Goal: Task Accomplishment & Management: Use online tool/utility

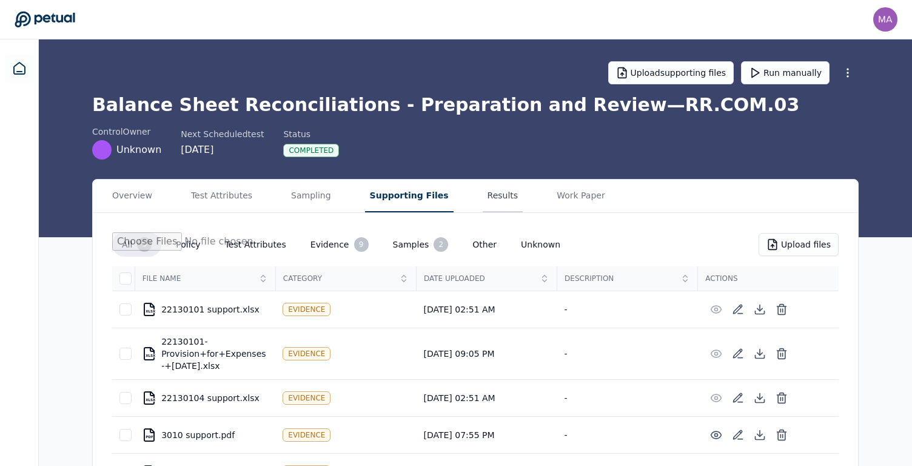
click at [483, 196] on button "Results" at bounding box center [503, 195] width 41 height 33
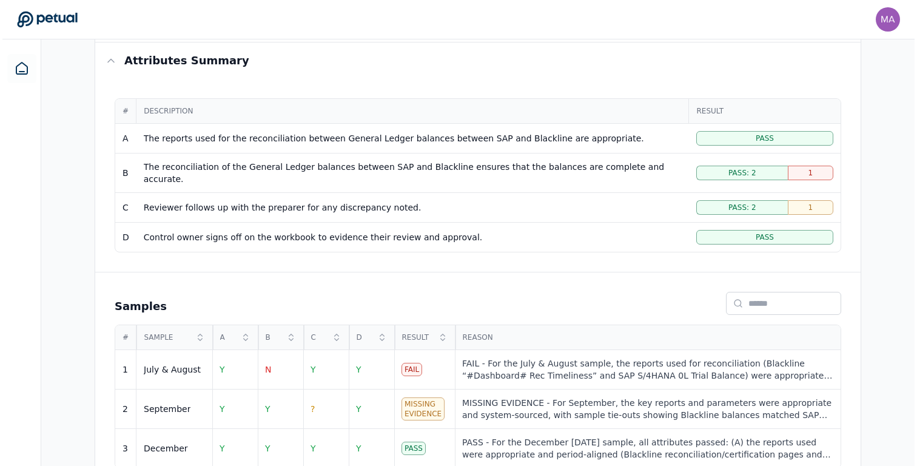
scroll to position [219, 0]
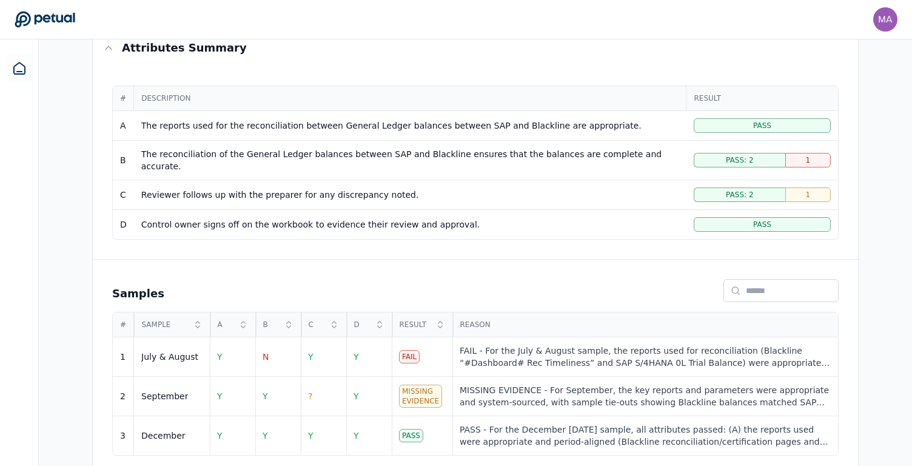
click at [493, 350] on div "FAIL - For the July & August sample, the reports used for reconciliation (Black…" at bounding box center [644, 356] width 371 height 24
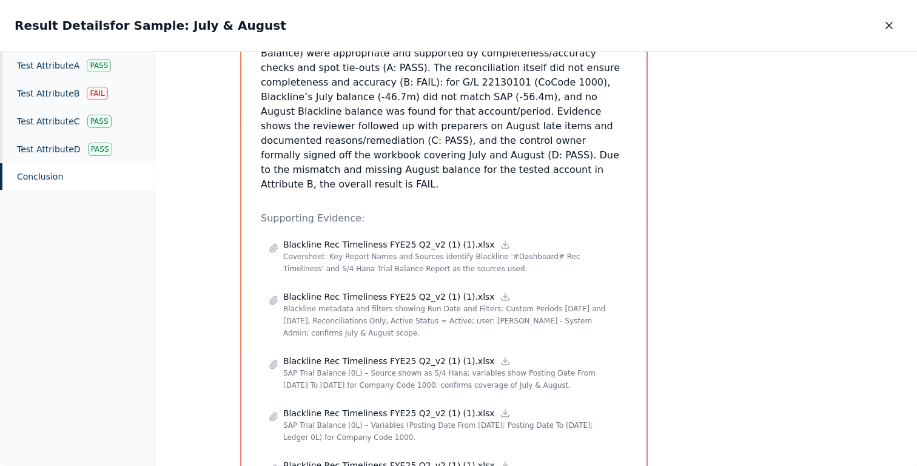
scroll to position [329, 0]
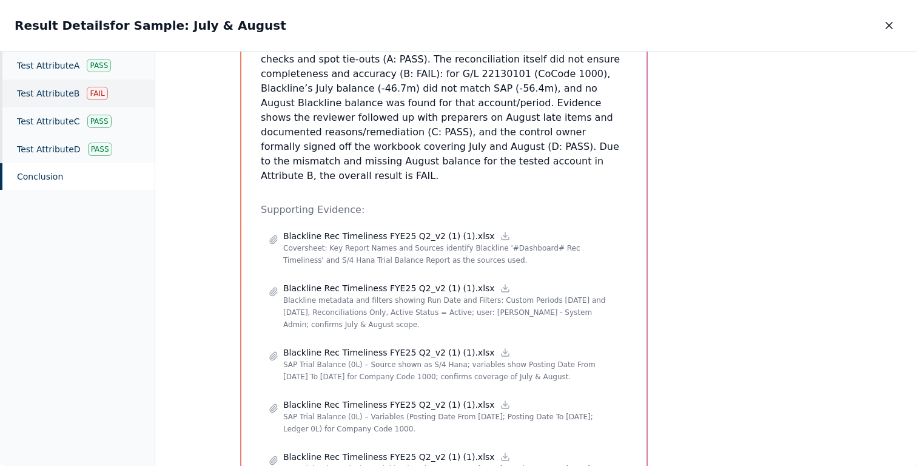
click at [82, 100] on div "Test Attribute B Fail" at bounding box center [77, 93] width 155 height 28
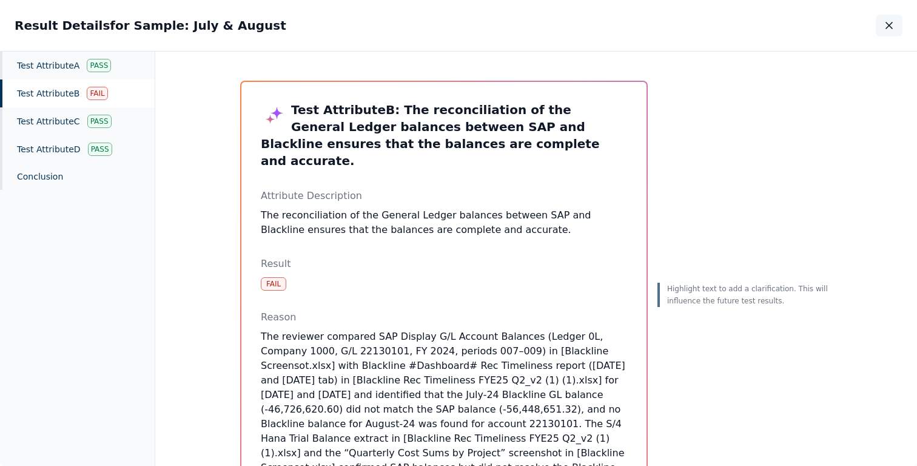
click at [897, 23] on button "button" at bounding box center [888, 26] width 27 height 22
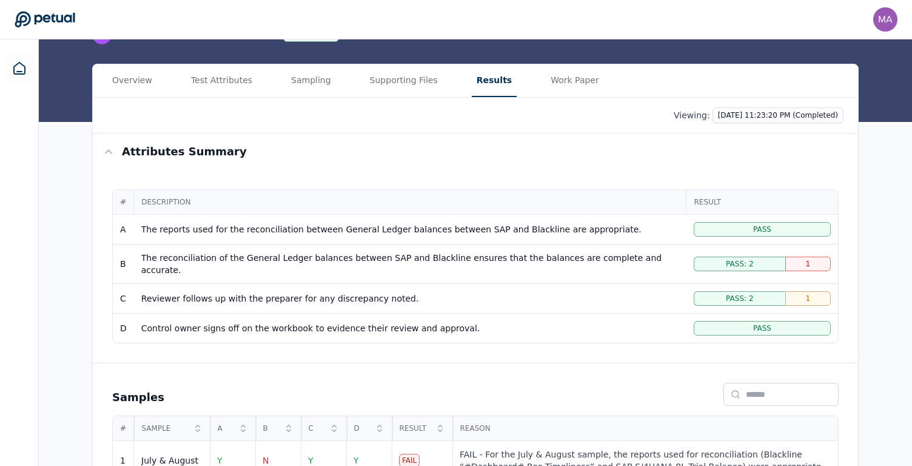
scroll to position [115, 0]
click at [376, 85] on button "Supporting Files" at bounding box center [404, 81] width 78 height 33
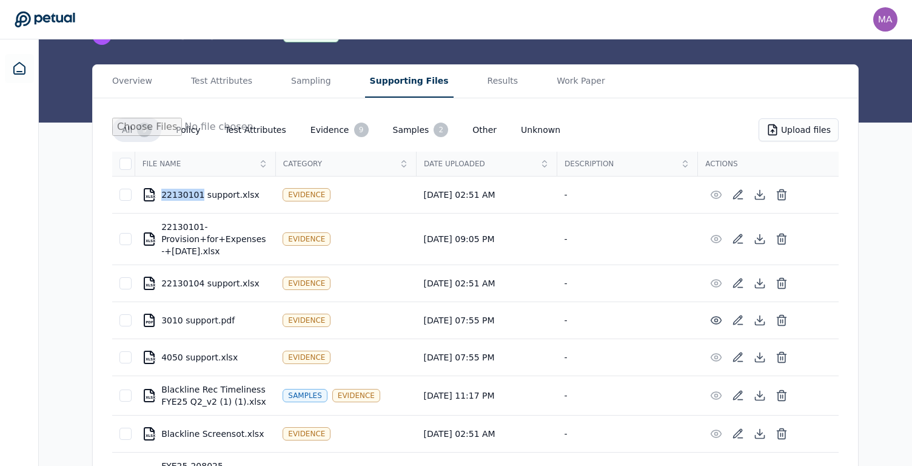
drag, startPoint x: 164, startPoint y: 191, endPoint x: 199, endPoint y: 192, distance: 35.2
click at [199, 192] on div "XLSX 22130101 support.xlsx" at bounding box center [205, 194] width 126 height 15
copy div "22130101"
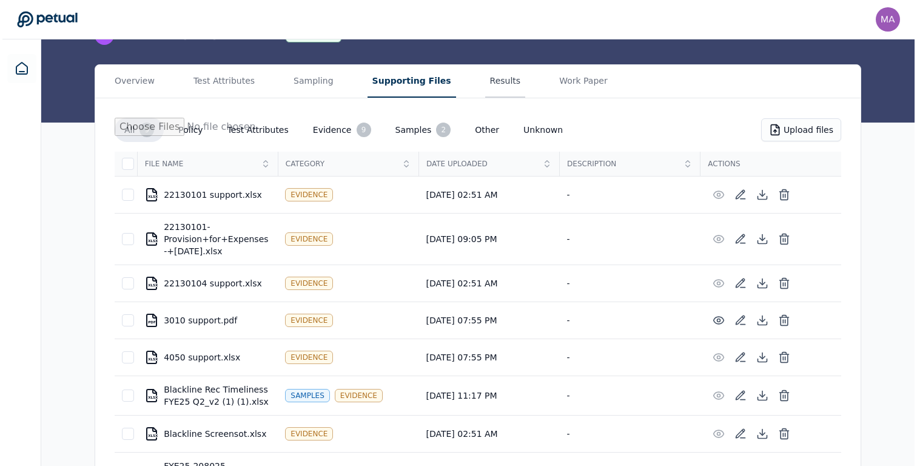
click at [474, 85] on main "Upload supporting files Run manually Balance Sheet Reconciliations - Preparatio…" at bounding box center [475, 242] width 873 height 635
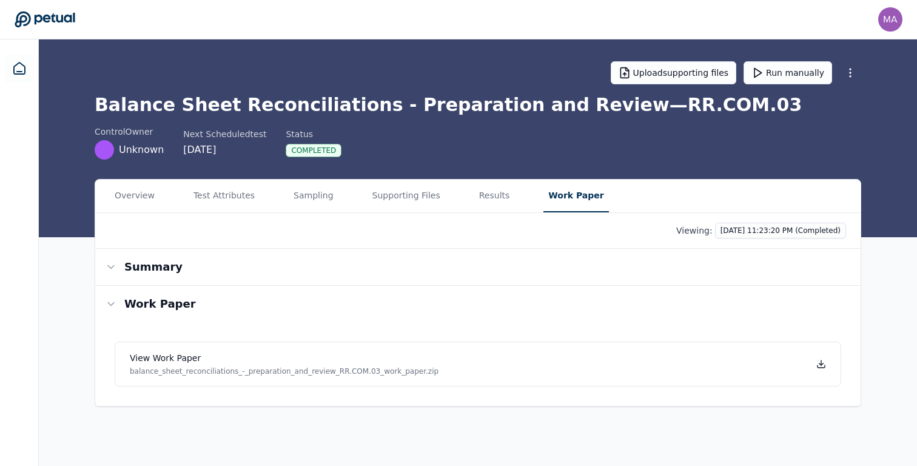
click at [557, 198] on button "Work Paper" at bounding box center [575, 195] width 65 height 33
click at [492, 195] on button "Results" at bounding box center [494, 195] width 41 height 33
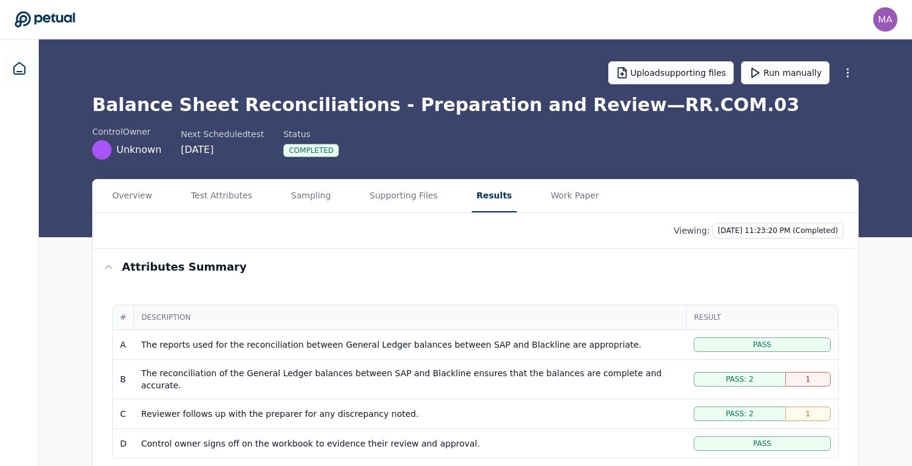
click at [801, 373] on div "1" at bounding box center [807, 379] width 45 height 15
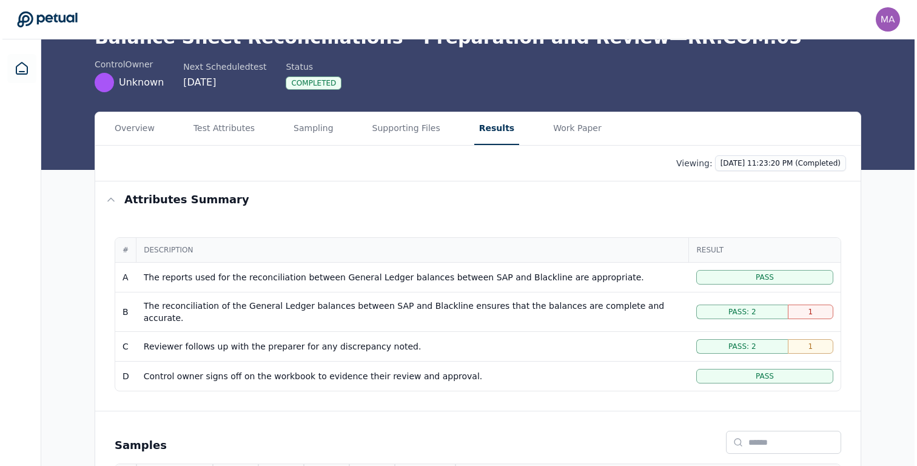
scroll to position [219, 0]
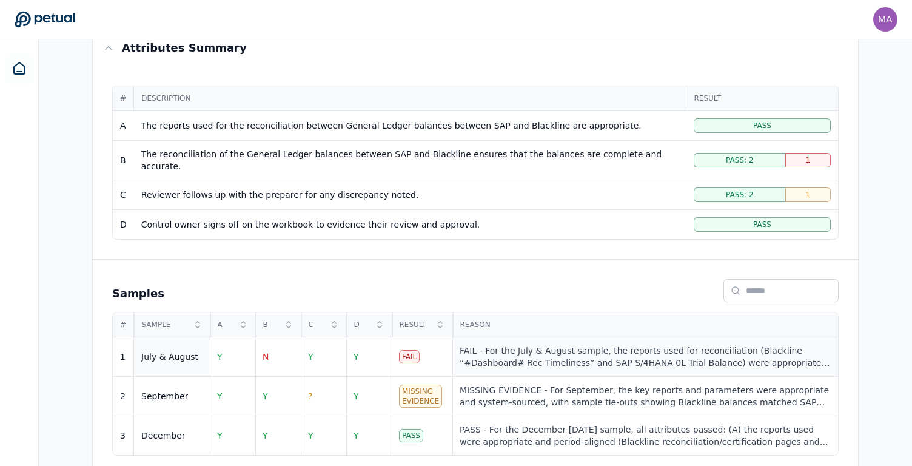
click at [682, 344] on div "FAIL - For the July & August sample, the reports used for reconciliation (Black…" at bounding box center [644, 356] width 371 height 24
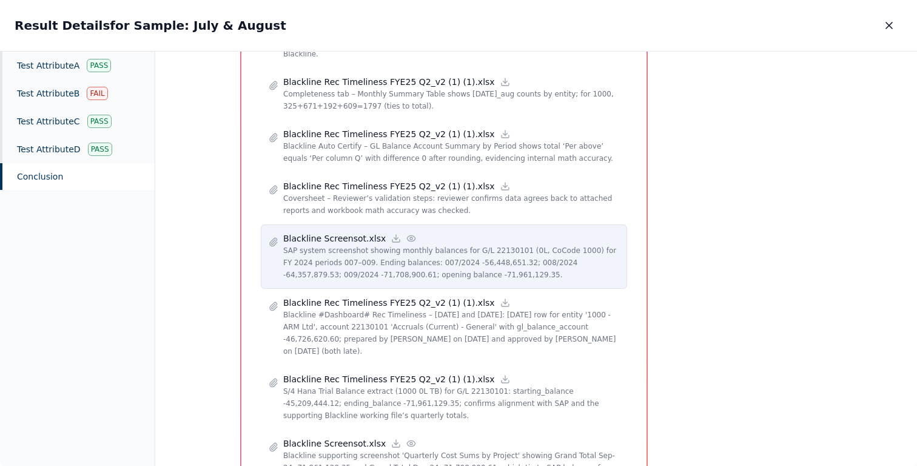
scroll to position [1042, 0]
click at [347, 231] on p "Blackline Screensot.xlsx" at bounding box center [334, 237] width 102 height 12
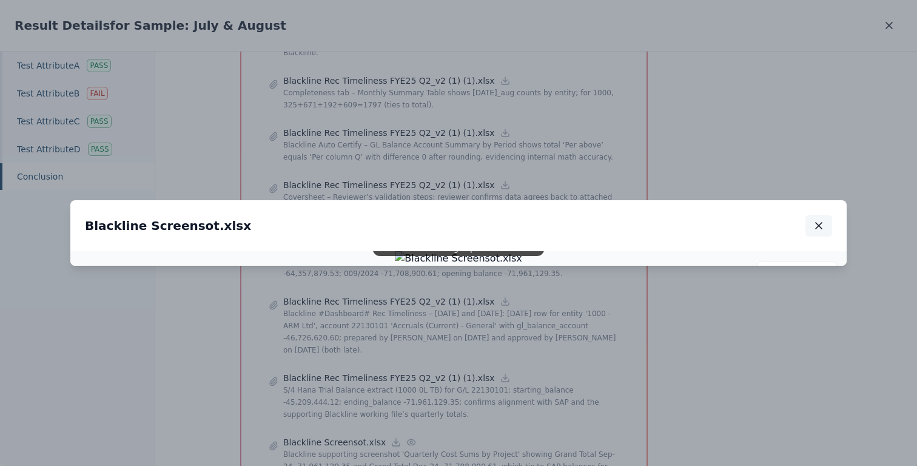
click at [820, 219] on icon "button" at bounding box center [818, 225] width 12 height 12
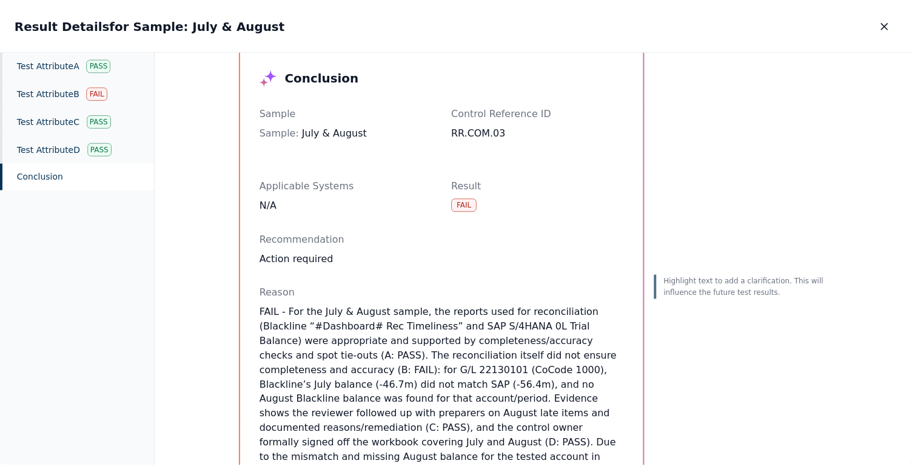
scroll to position [0, 0]
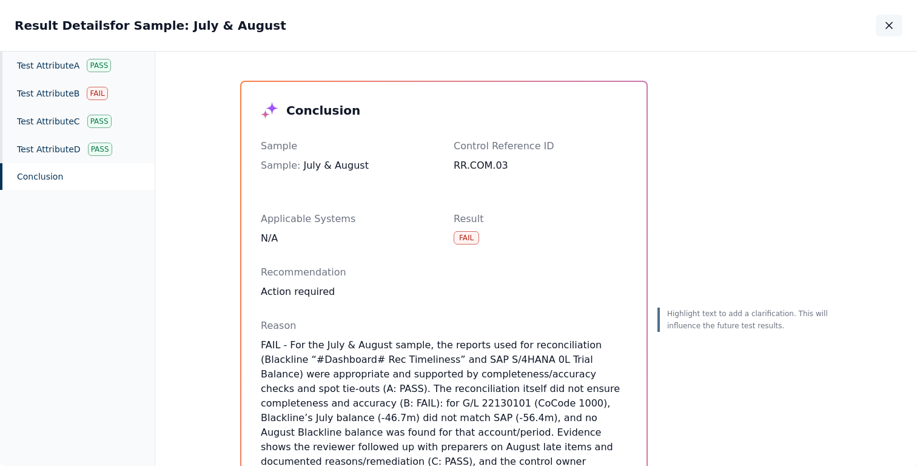
click at [892, 28] on icon "button" at bounding box center [889, 25] width 12 height 12
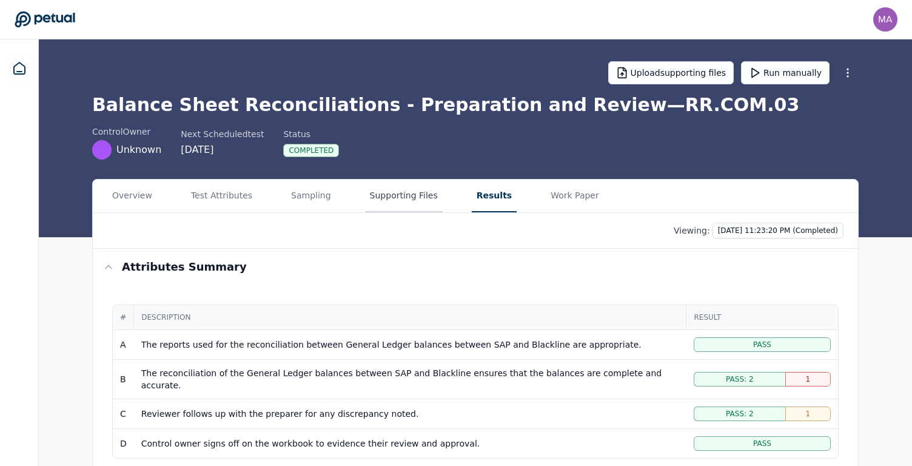
click at [373, 193] on button "Supporting Files" at bounding box center [404, 195] width 78 height 33
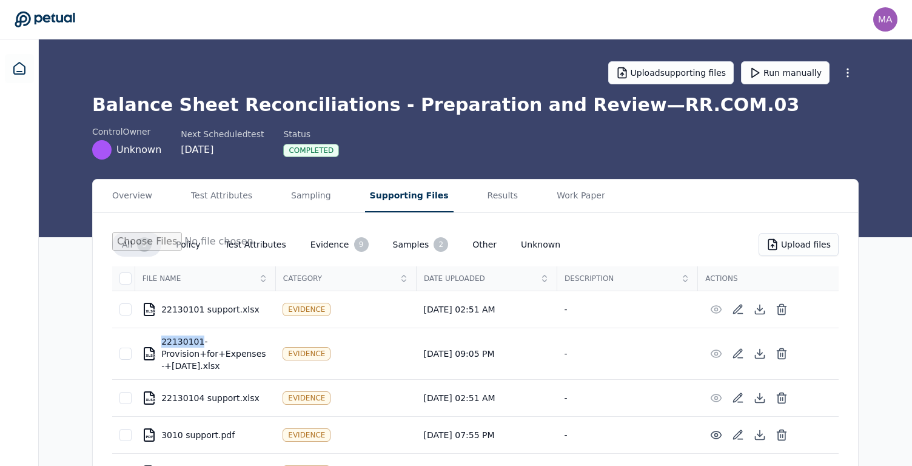
drag, startPoint x: 162, startPoint y: 338, endPoint x: 198, endPoint y: 338, distance: 35.8
click at [198, 338] on div "XLSX 22130101-Provision+for+Expenses-+July24.xlsx" at bounding box center [205, 353] width 126 height 36
copy div "22130101"
drag, startPoint x: 162, startPoint y: 339, endPoint x: 198, endPoint y: 337, distance: 35.8
click at [198, 337] on div "XLSX 22130101-Provision+for+Expenses-+July24.xlsx" at bounding box center [205, 353] width 126 height 36
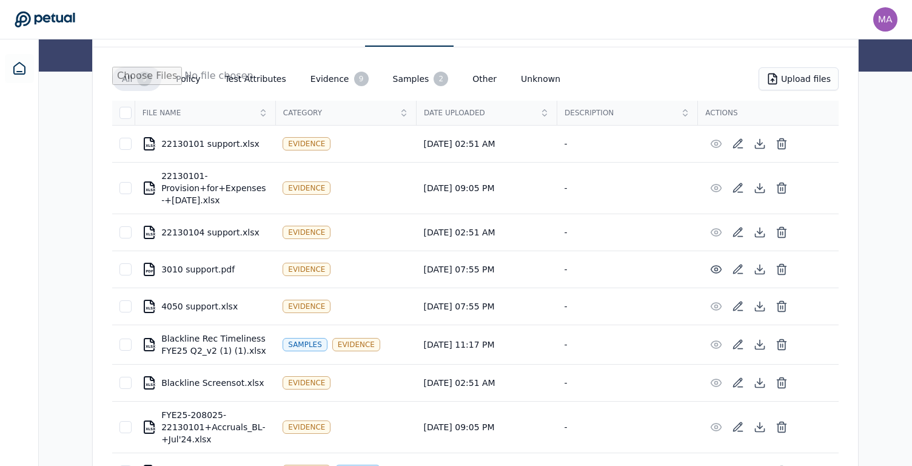
scroll to position [100, 0]
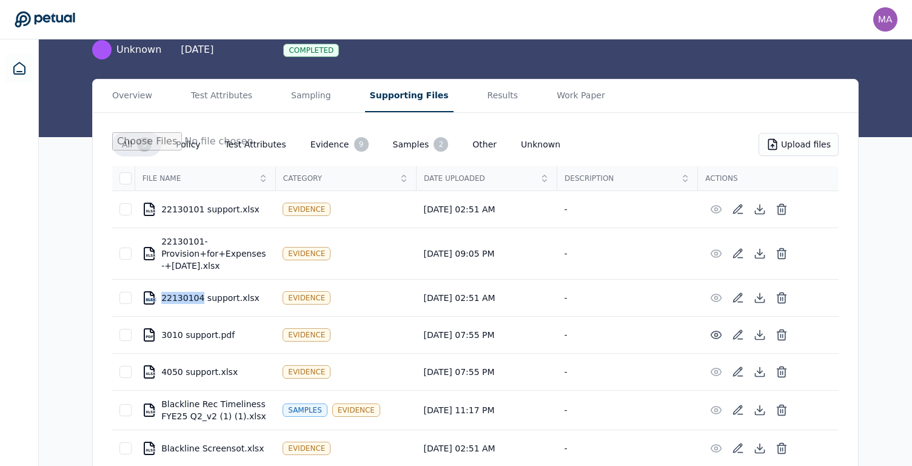
drag, startPoint x: 161, startPoint y: 298, endPoint x: 201, endPoint y: 296, distance: 39.4
click at [771, 142] on icon at bounding box center [772, 144] width 8 height 10
type input "**********"
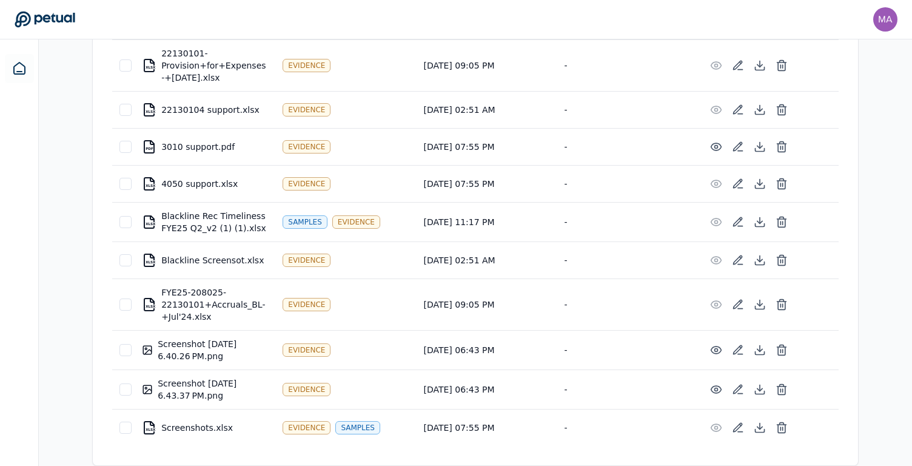
scroll to position [0, 0]
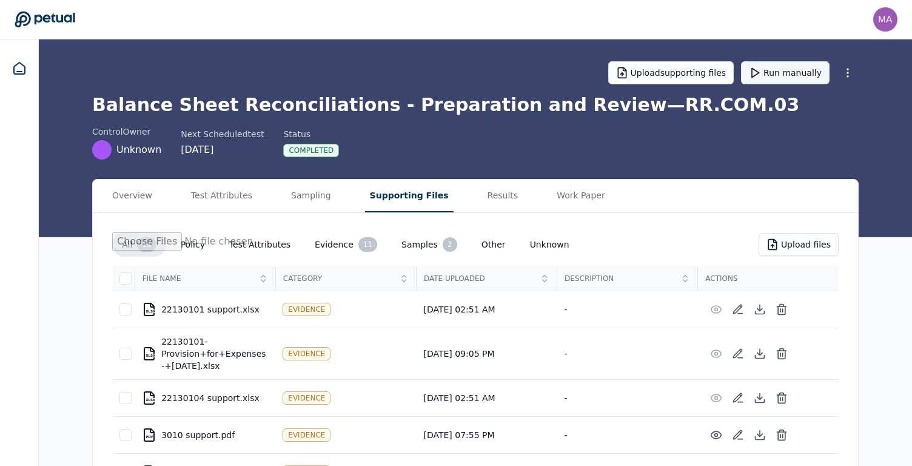
click at [778, 72] on button "Run manually" at bounding box center [785, 72] width 89 height 23
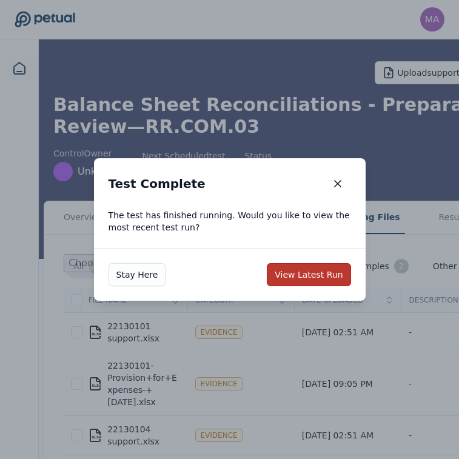
click at [309, 283] on button "View Latest Run" at bounding box center [309, 274] width 84 height 23
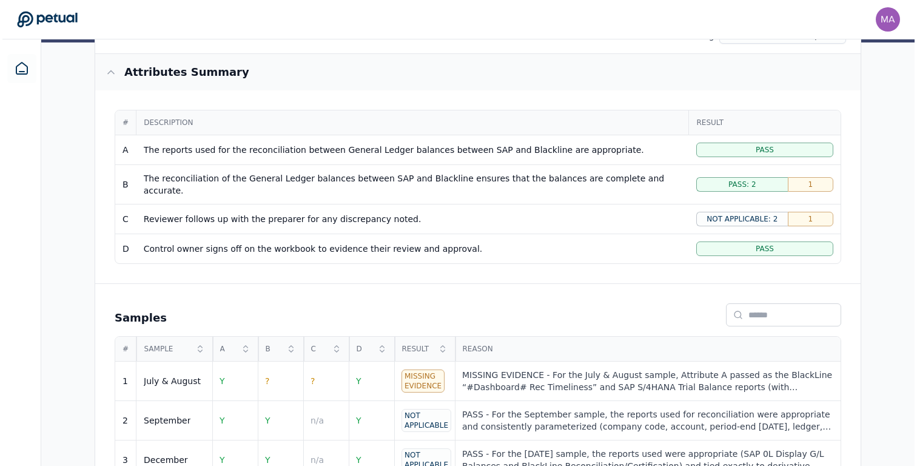
scroll to position [219, 0]
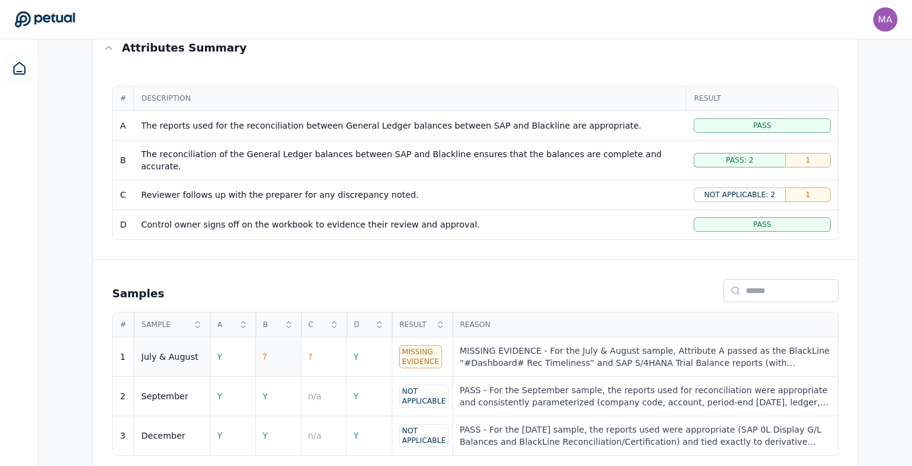
click at [269, 346] on td "?" at bounding box center [277, 356] width 45 height 39
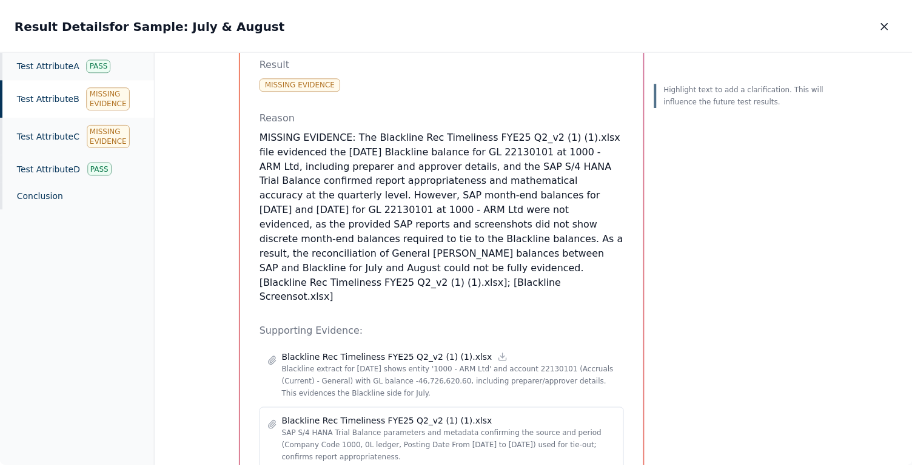
scroll to position [198, 0]
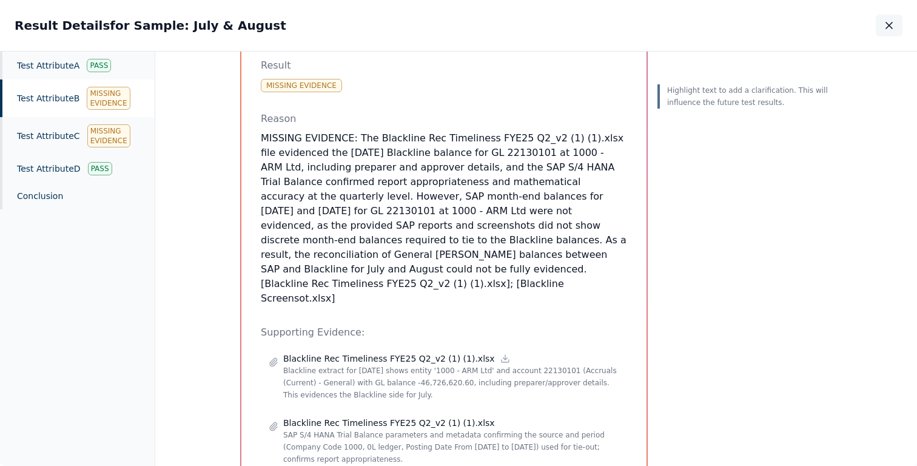
click at [453, 22] on icon "button" at bounding box center [889, 25] width 12 height 12
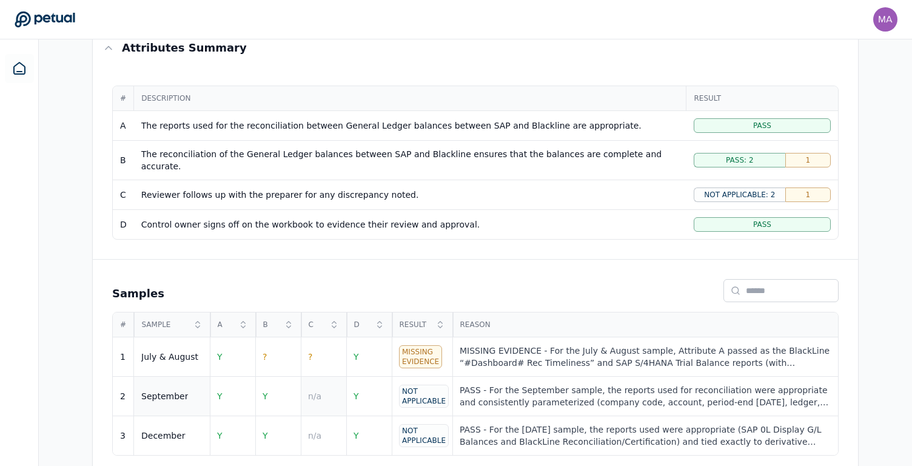
click at [322, 385] on td "n/a" at bounding box center [323, 395] width 45 height 39
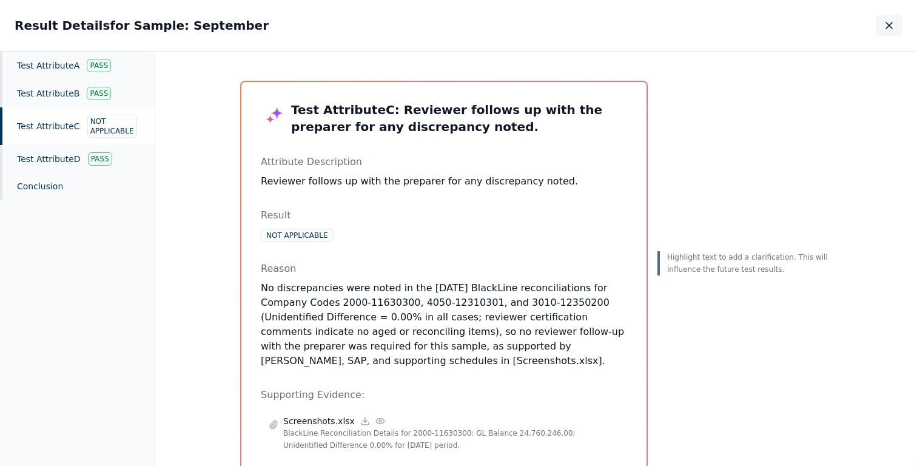
click at [453, 23] on icon "button" at bounding box center [889, 25] width 6 height 6
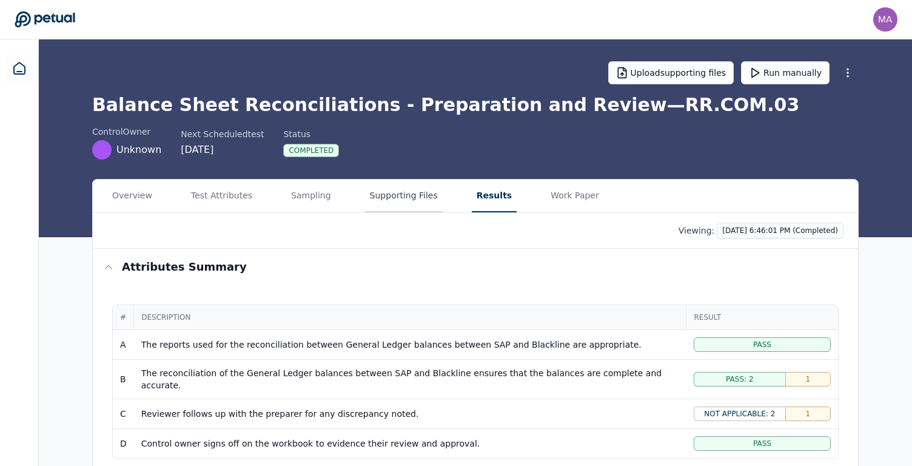
click at [398, 190] on button "Supporting Files" at bounding box center [404, 195] width 78 height 33
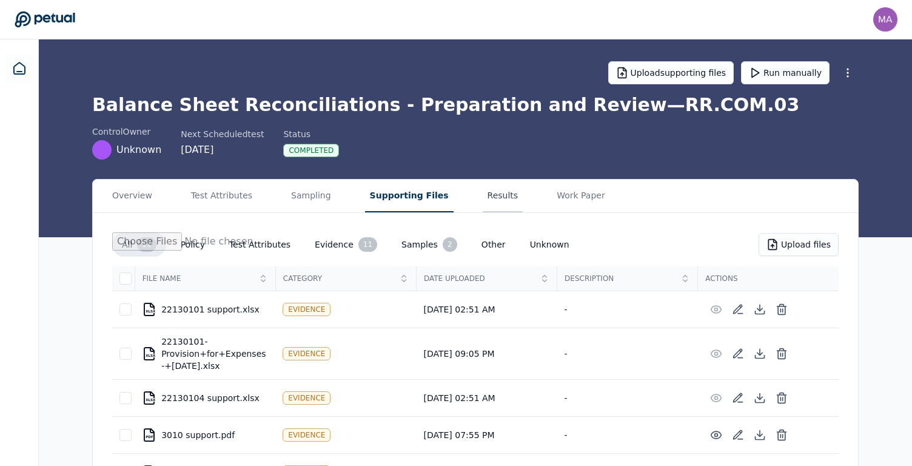
click at [453, 198] on button "Results" at bounding box center [503, 195] width 41 height 33
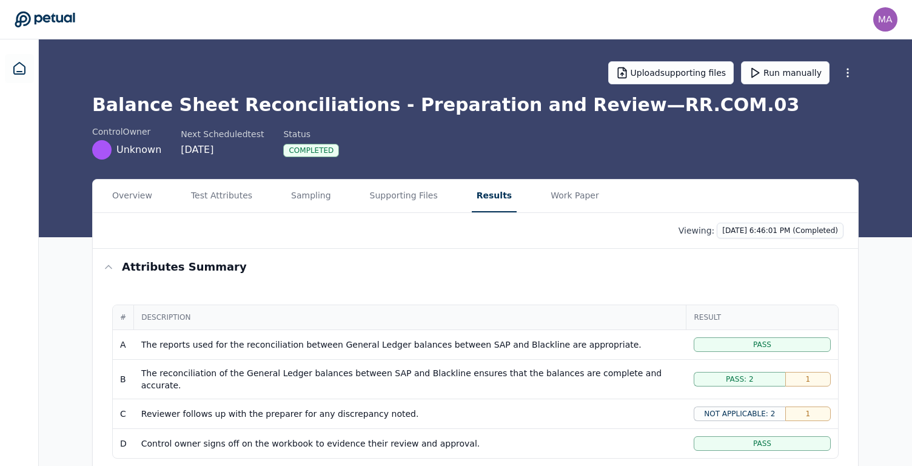
click at [453, 381] on td "Pass: 2 1" at bounding box center [762, 378] width 152 height 39
click at [453, 375] on div "1" at bounding box center [807, 379] width 45 height 15
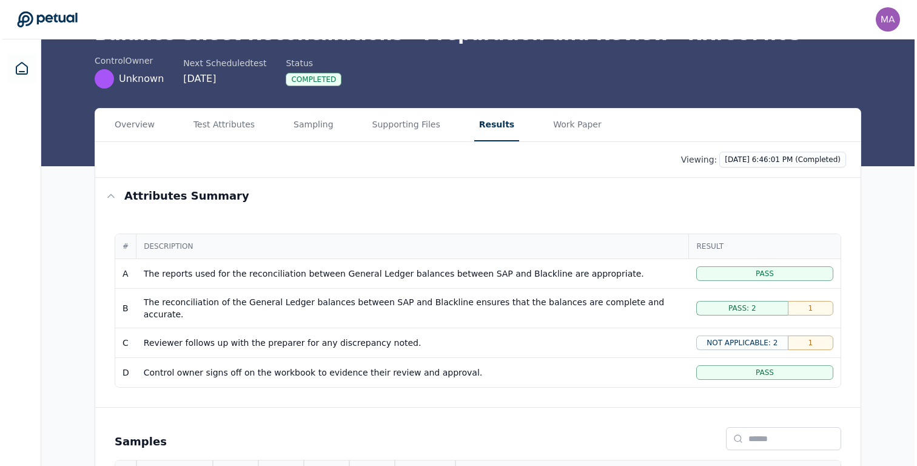
scroll to position [219, 0]
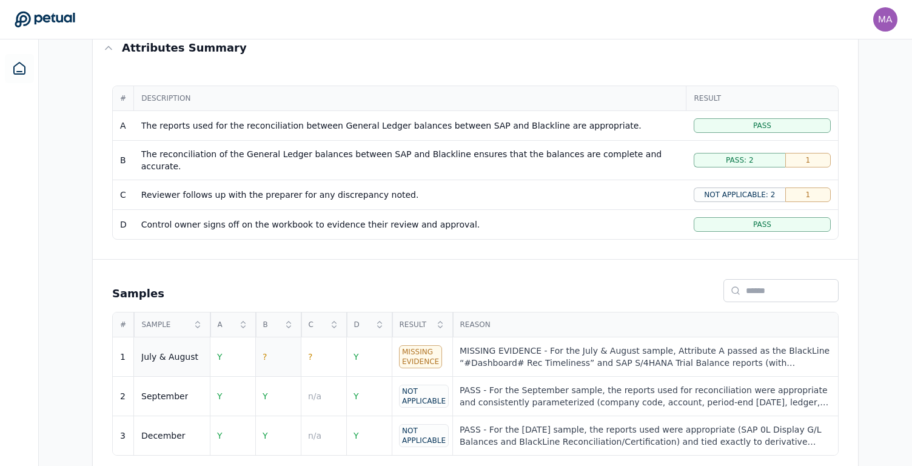
click at [262, 352] on span "?" at bounding box center [264, 357] width 4 height 10
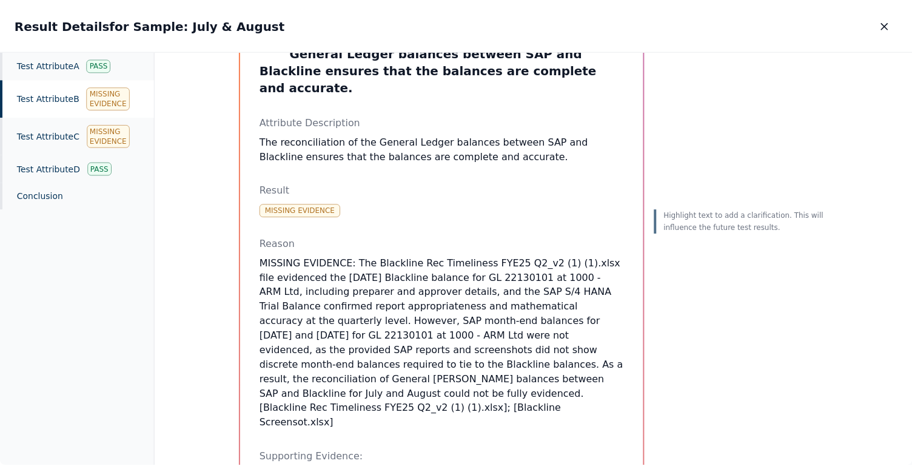
scroll to position [89, 0]
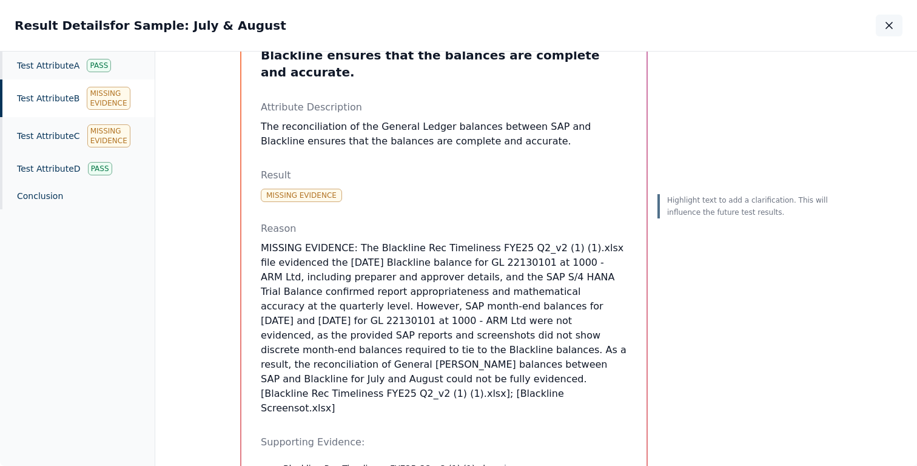
click at [453, 31] on icon "button" at bounding box center [889, 25] width 12 height 12
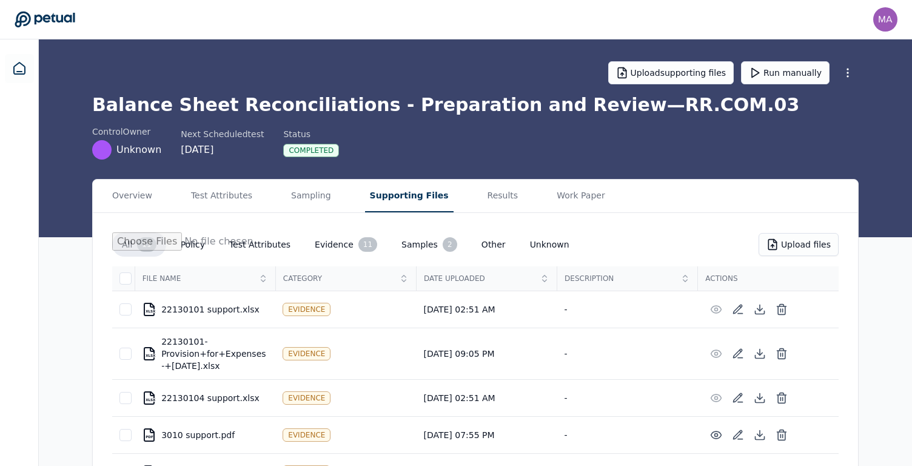
click at [396, 201] on button "Supporting Files" at bounding box center [409, 195] width 89 height 33
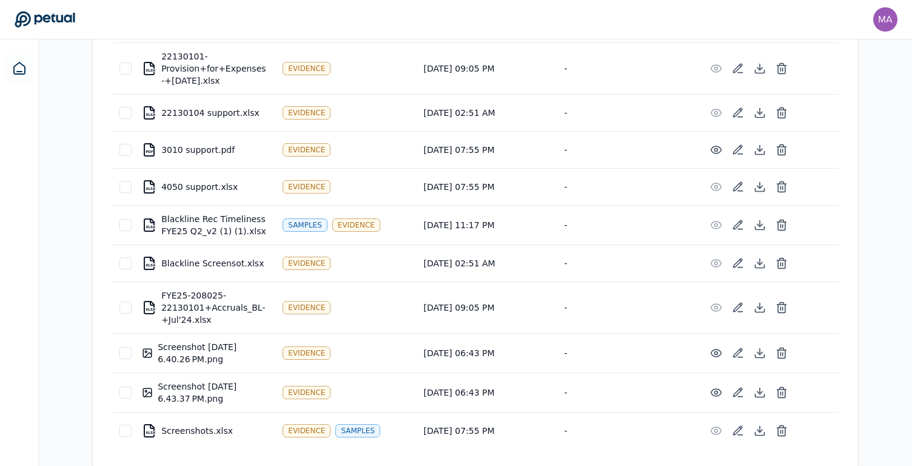
scroll to position [288, 0]
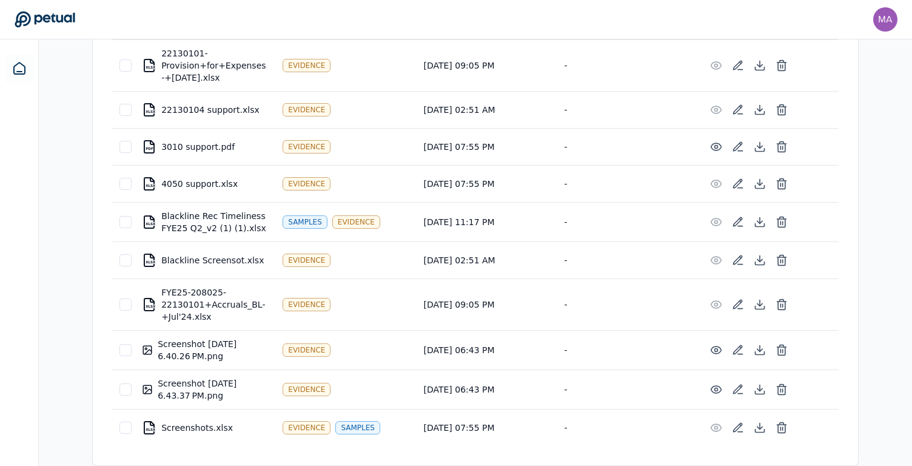
click at [221, 355] on div "Screenshot [DATE] 6.40.26 PM.png" at bounding box center [205, 350] width 126 height 24
drag, startPoint x: 220, startPoint y: 359, endPoint x: 158, endPoint y: 346, distance: 63.8
drag, startPoint x: 158, startPoint y: 346, endPoint x: 217, endPoint y: 357, distance: 60.5
click at [217, 357] on div "Screenshot [DATE] 6.40.26 PM.png" at bounding box center [205, 350] width 126 height 24
copy div "Screenshot [DATE] 6.40.26 PM.png"
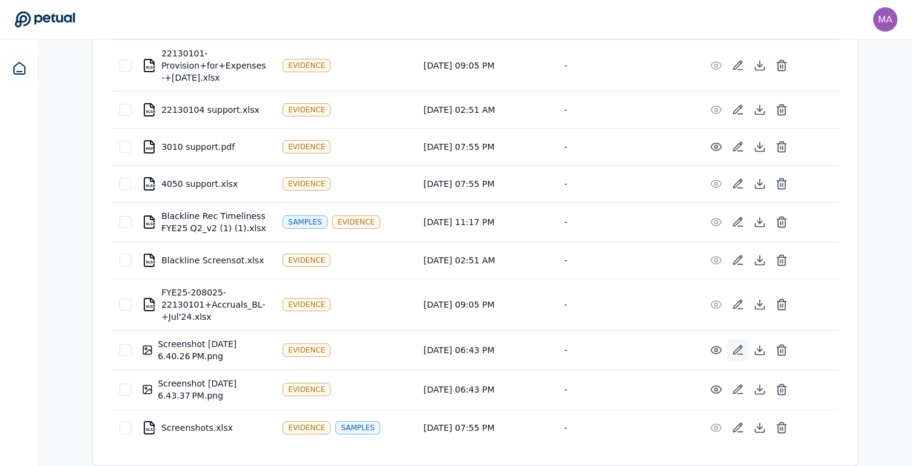
click at [453, 355] on icon at bounding box center [738, 350] width 12 height 12
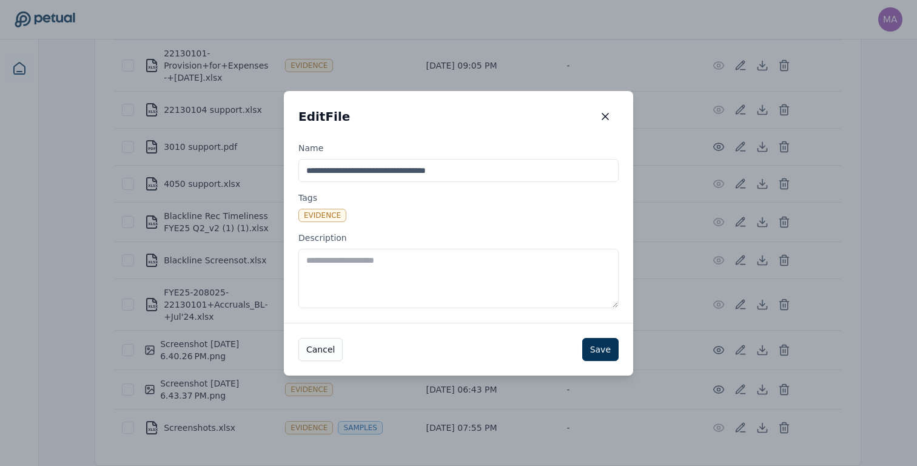
click at [328, 264] on textarea "Description" at bounding box center [458, 278] width 320 height 59
type textarea "**********"
click at [453, 344] on button "Save" at bounding box center [600, 349] width 36 height 23
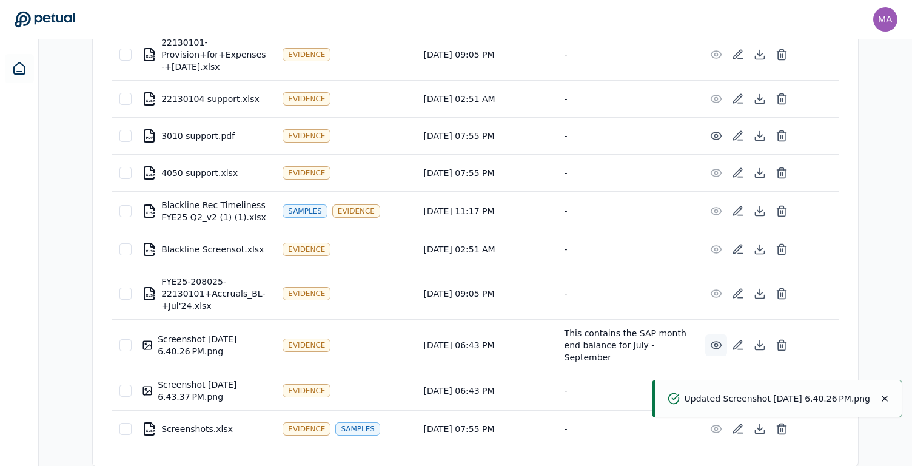
scroll to position [300, 0]
click at [453, 399] on icon "Notifications (F8)" at bounding box center [885, 398] width 10 height 10
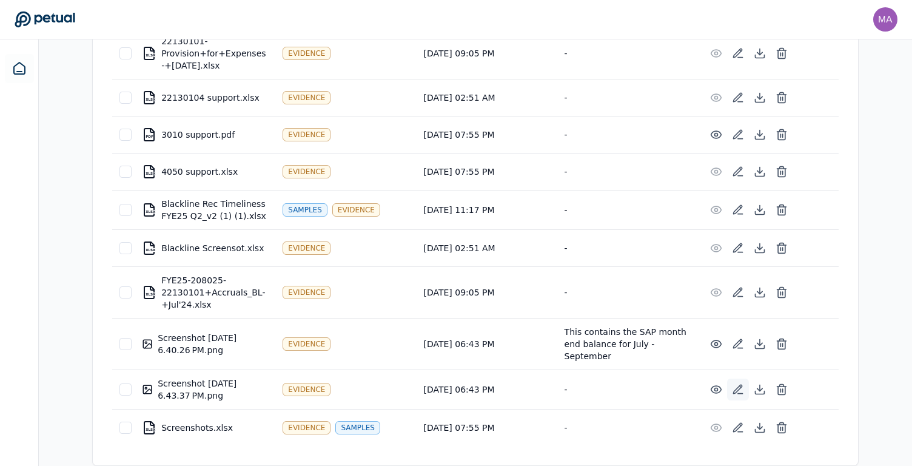
click at [453, 389] on icon at bounding box center [738, 389] width 12 height 12
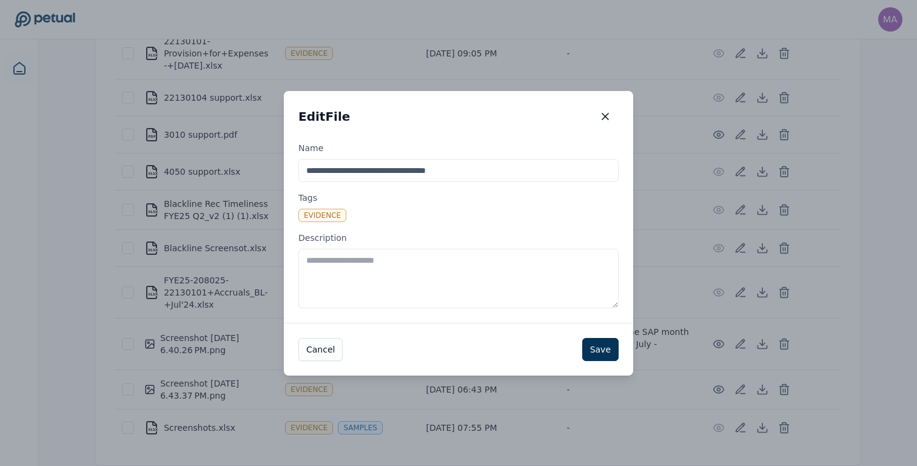
click at [436, 271] on textarea "Description" at bounding box center [458, 278] width 320 height 59
paste textarea "**********"
type textarea "**********"
click at [453, 348] on button "Save" at bounding box center [600, 349] width 36 height 23
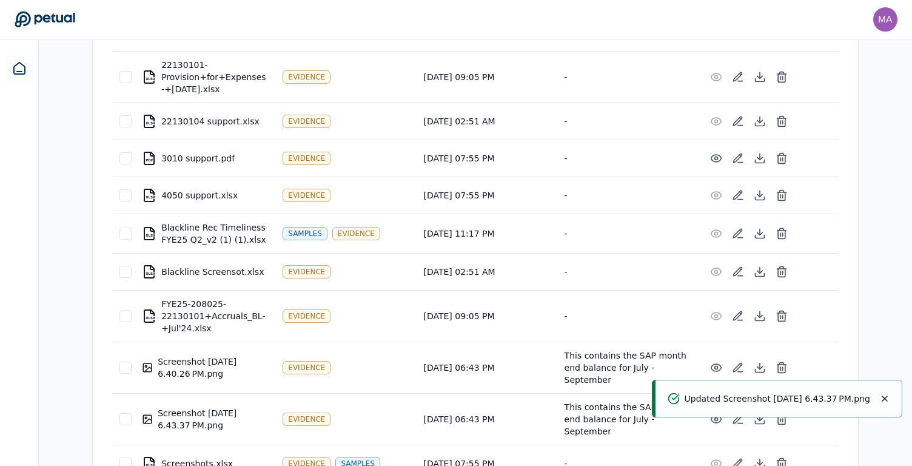
scroll to position [0, 0]
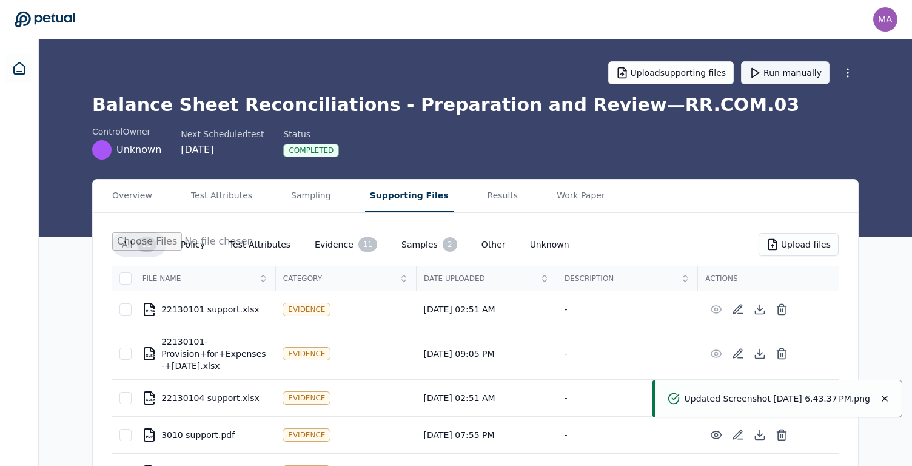
click at [453, 67] on button "Run manually" at bounding box center [785, 72] width 89 height 23
